Goal: Transaction & Acquisition: Purchase product/service

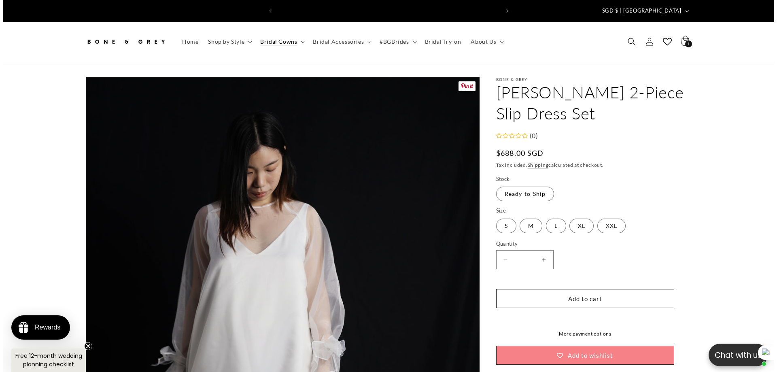
scroll to position [0, 223]
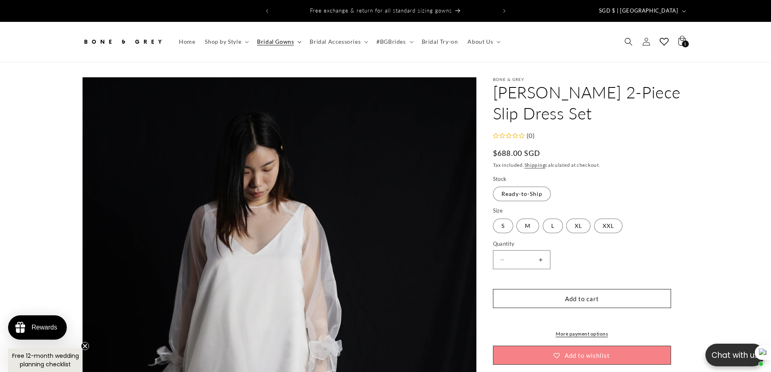
click at [276, 40] on summary "Bridal Gowns" at bounding box center [278, 41] width 53 height 17
click at [632, 38] on icon "Search" at bounding box center [628, 42] width 8 height 8
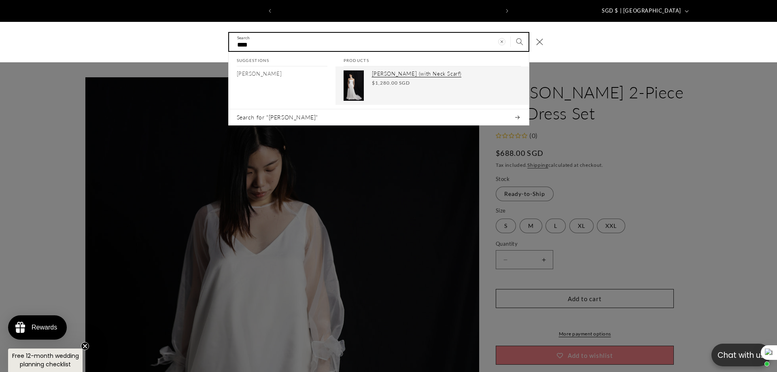
type input "****"
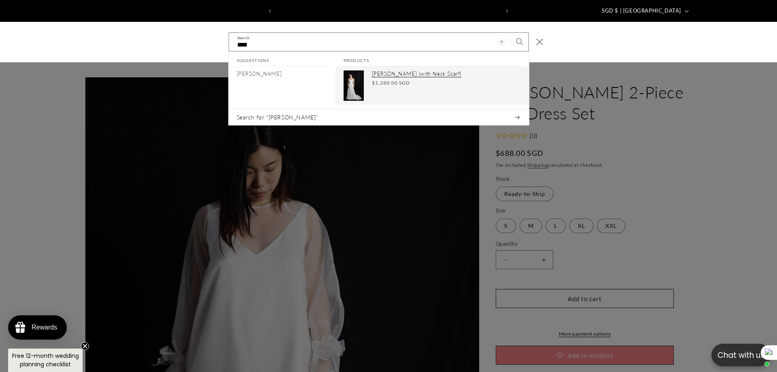
scroll to position [0, 445]
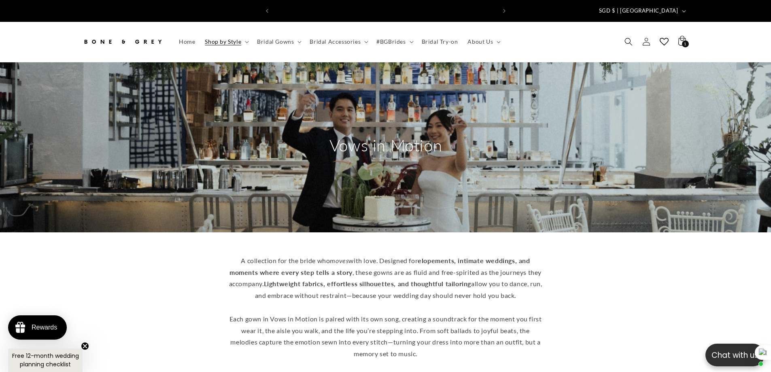
scroll to position [0, 223]
click at [188, 38] on span "Home" at bounding box center [187, 41] width 16 height 7
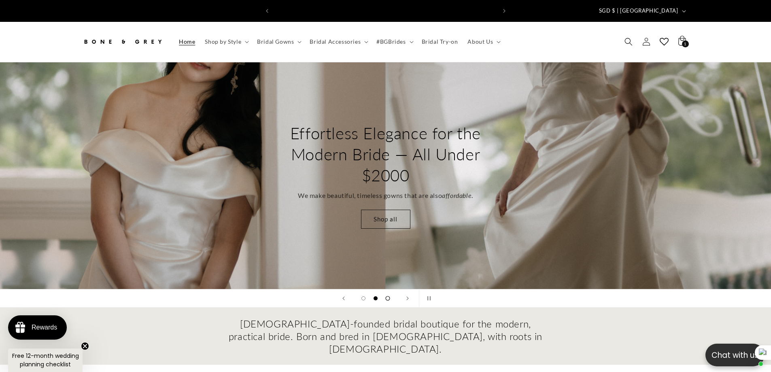
scroll to position [0, 445]
click at [388, 296] on span "Load slide 3 of 3" at bounding box center [387, 298] width 4 height 4
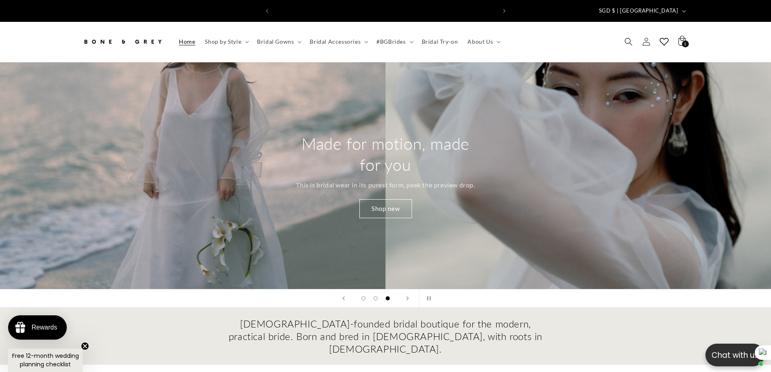
scroll to position [0, 0]
